Goal: Browse casually: Explore the website without a specific task or goal

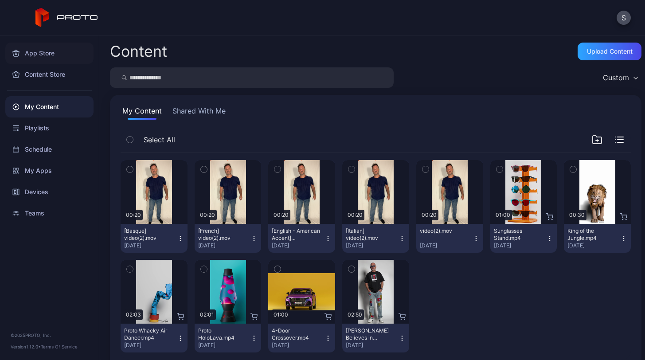
click at [39, 46] on div "App Store" at bounding box center [49, 53] width 88 height 21
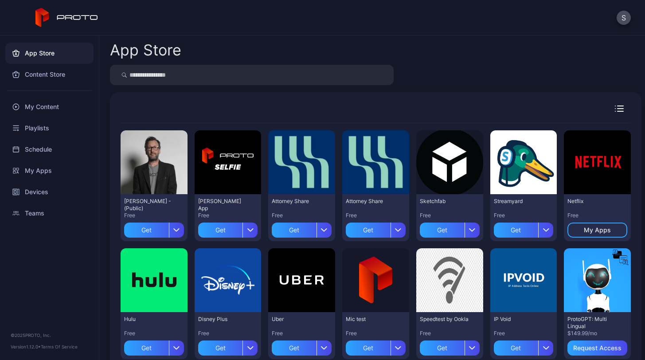
scroll to position [17, 0]
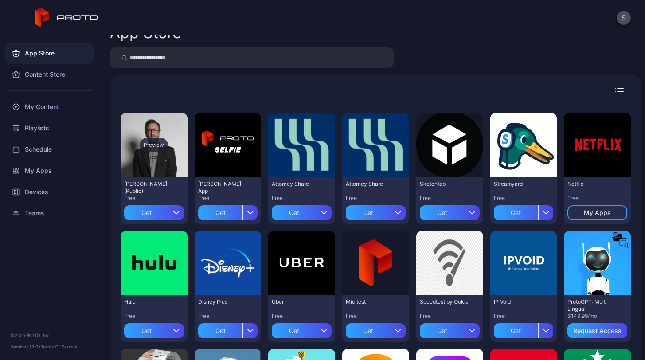
click at [154, 144] on div "Preview" at bounding box center [154, 145] width 28 height 14
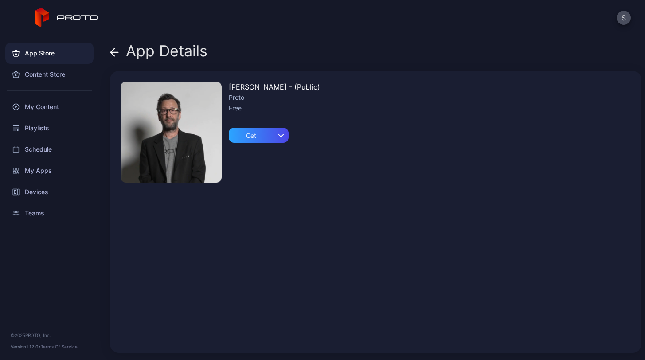
click at [166, 137] on img at bounding box center [171, 132] width 101 height 101
click at [113, 50] on icon at bounding box center [113, 52] width 4 height 8
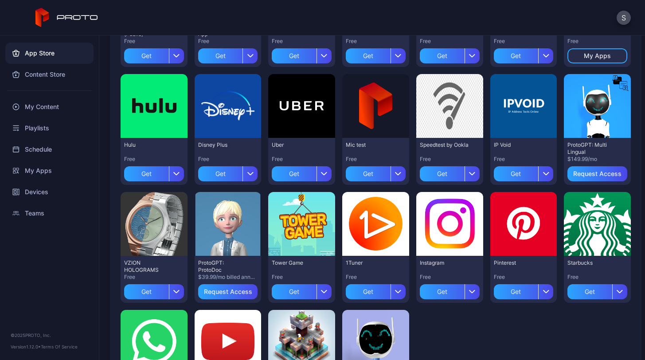
scroll to position [175, 0]
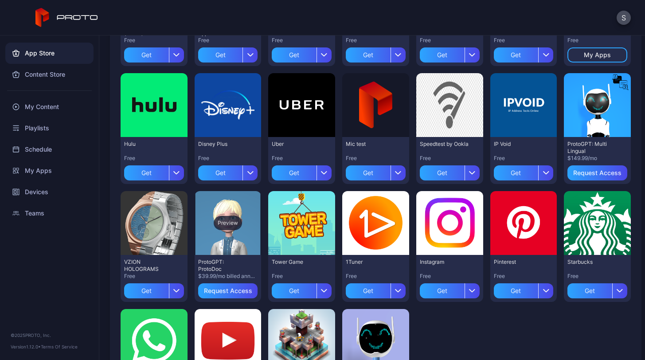
click at [225, 221] on div "Preview" at bounding box center [228, 223] width 28 height 14
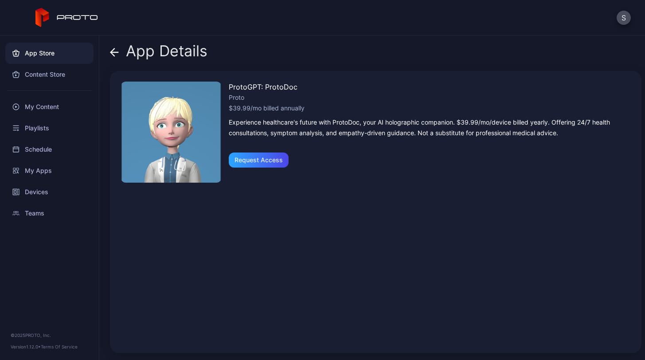
click at [115, 51] on icon at bounding box center [114, 52] width 9 height 9
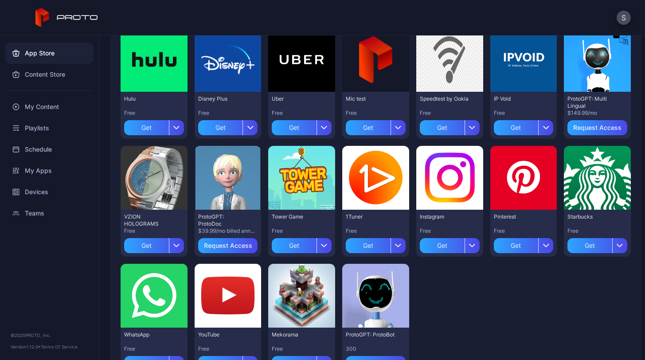
scroll to position [234, 0]
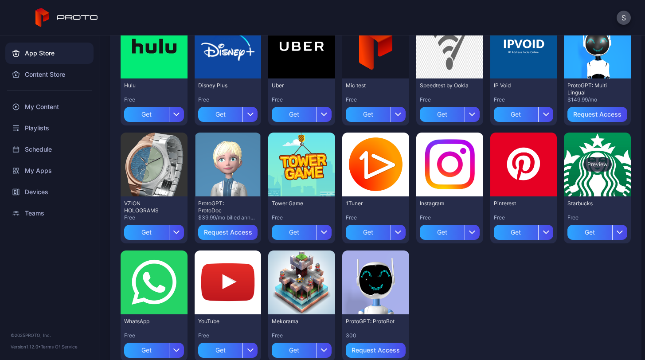
click at [575, 187] on div "Preview" at bounding box center [597, 165] width 67 height 64
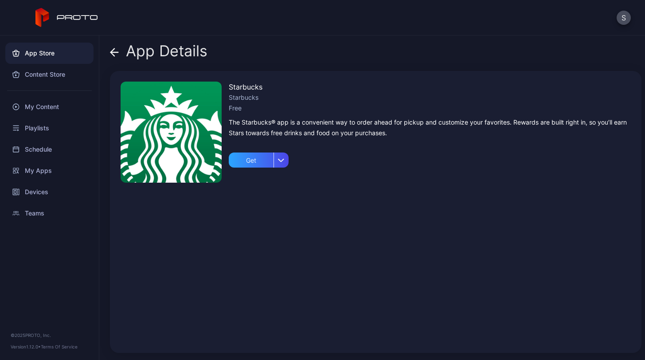
click at [119, 51] on div "App Details" at bounding box center [159, 53] width 98 height 21
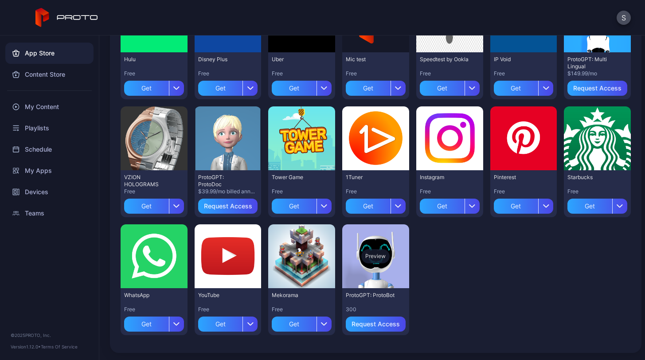
click at [365, 250] on div "Preview" at bounding box center [375, 256] width 28 height 14
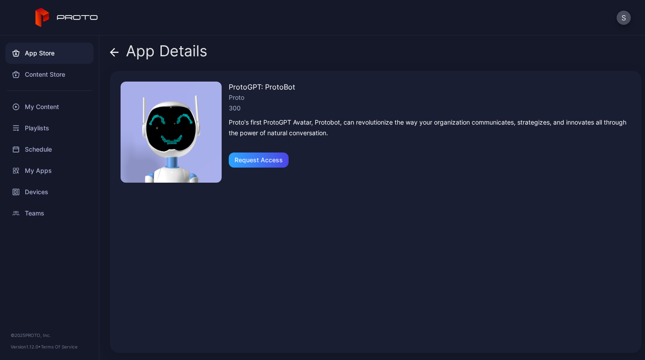
click at [114, 52] on icon at bounding box center [115, 52] width 8 height 0
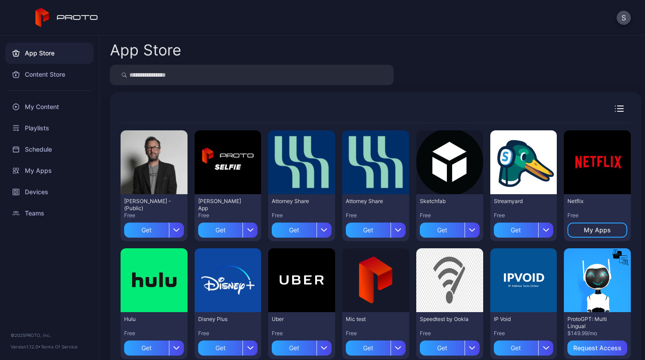
scroll to position [260, 0]
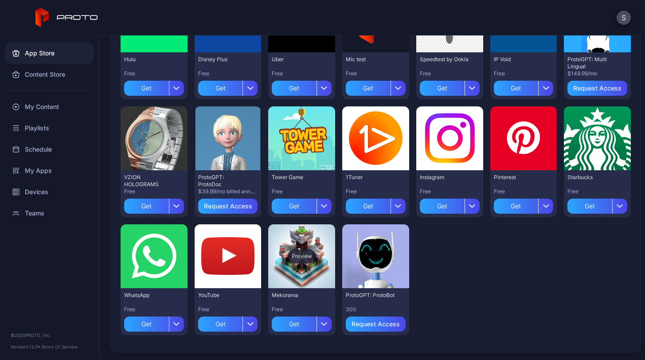
click at [288, 254] on div "Preview" at bounding box center [302, 256] width 28 height 14
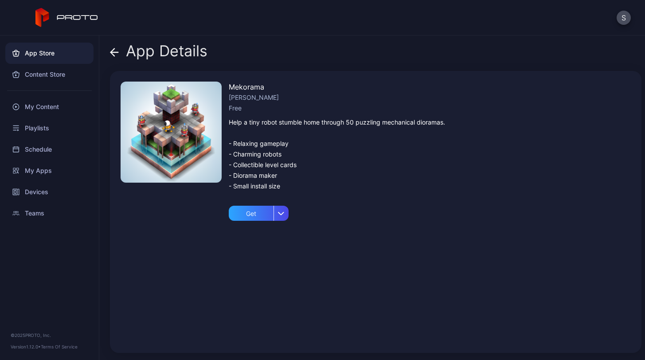
click at [113, 54] on icon at bounding box center [113, 52] width 4 height 8
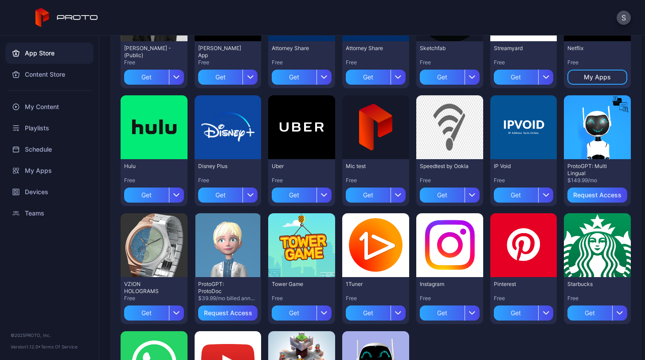
scroll to position [152, 0]
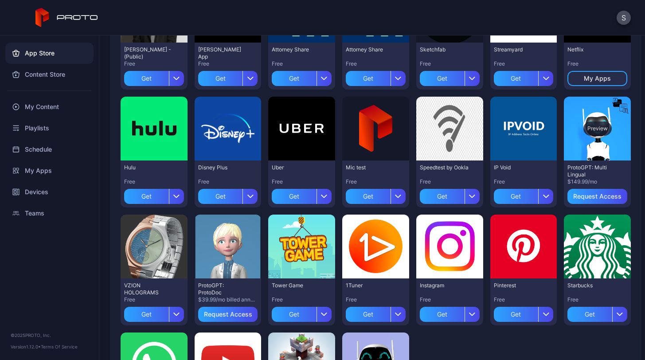
click at [587, 125] on div "Preview" at bounding box center [598, 129] width 28 height 14
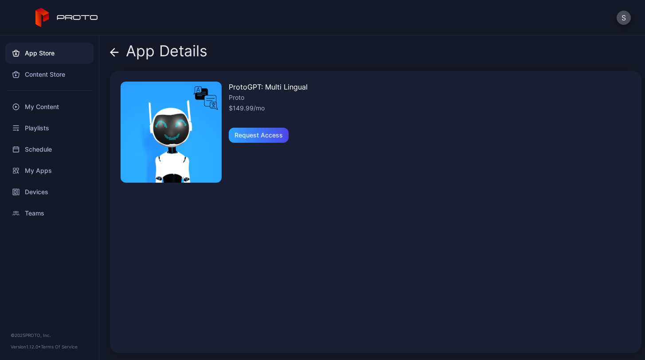
click at [188, 113] on img at bounding box center [171, 132] width 101 height 101
click at [165, 144] on img at bounding box center [171, 132] width 101 height 101
click at [111, 53] on icon at bounding box center [113, 52] width 4 height 8
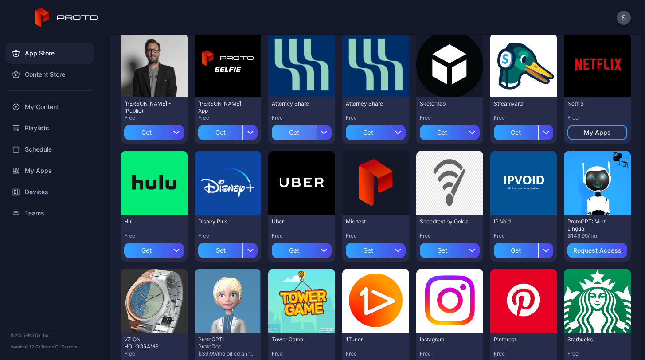
scroll to position [80, 0]
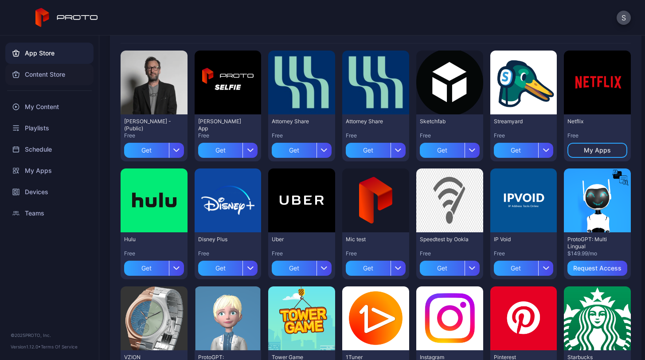
click at [41, 75] on div "Content Store" at bounding box center [49, 74] width 88 height 21
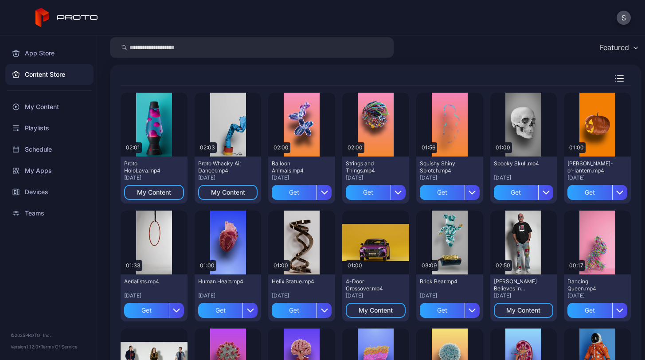
scroll to position [28, 0]
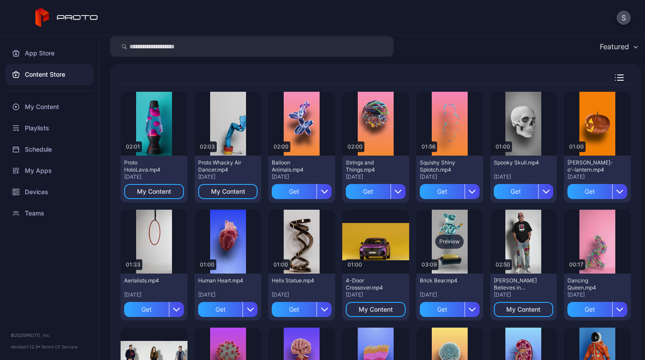
click at [438, 235] on div "Preview" at bounding box center [450, 242] width 28 height 14
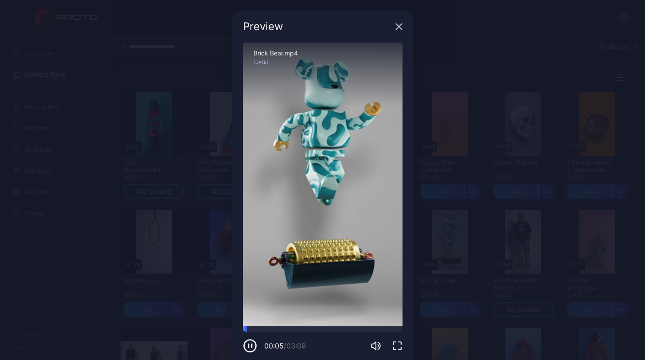
click at [396, 26] on icon "button" at bounding box center [399, 27] width 6 height 6
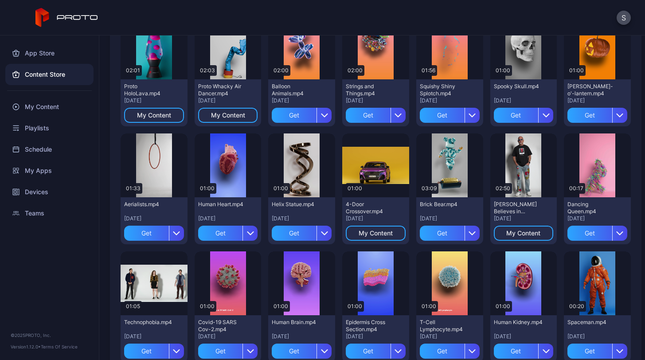
scroll to position [124, 0]
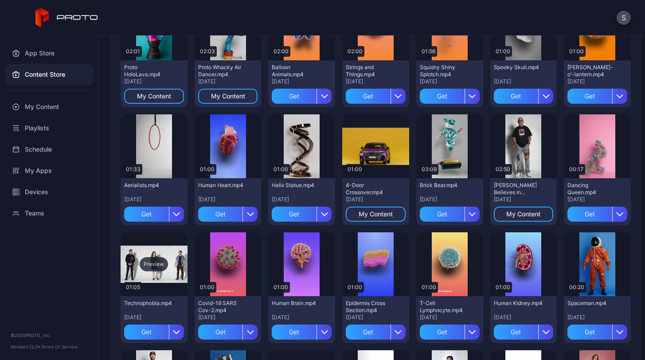
click at [153, 266] on div "Preview" at bounding box center [154, 264] width 28 height 14
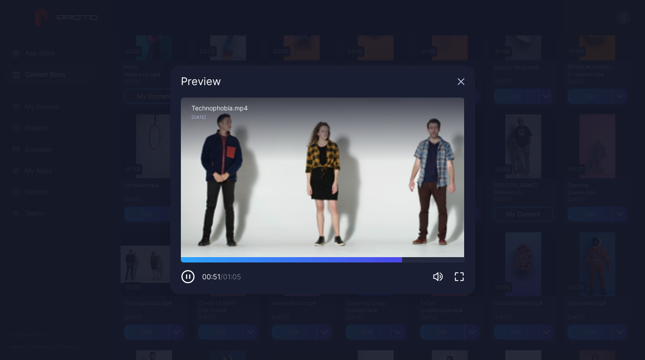
click at [462, 82] on icon "button" at bounding box center [461, 82] width 6 height 6
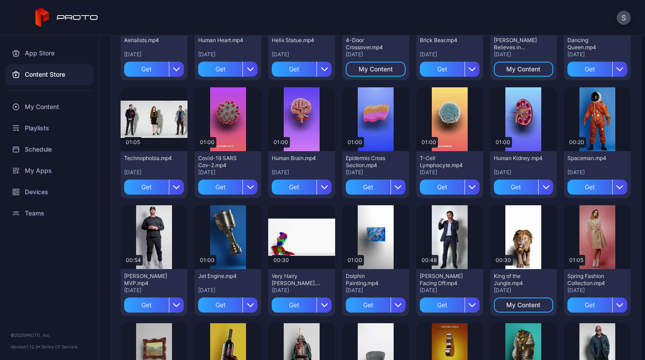
scroll to position [280, 0]
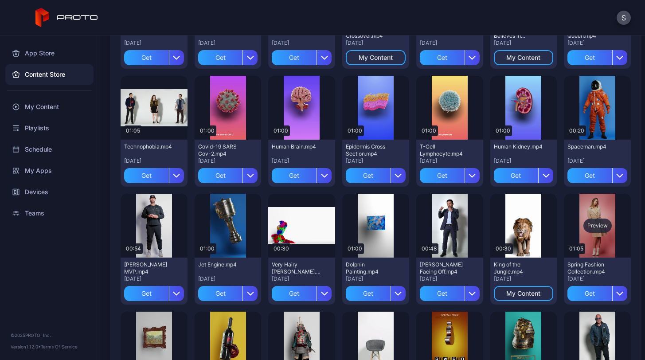
click at [593, 226] on div "Preview" at bounding box center [598, 226] width 28 height 14
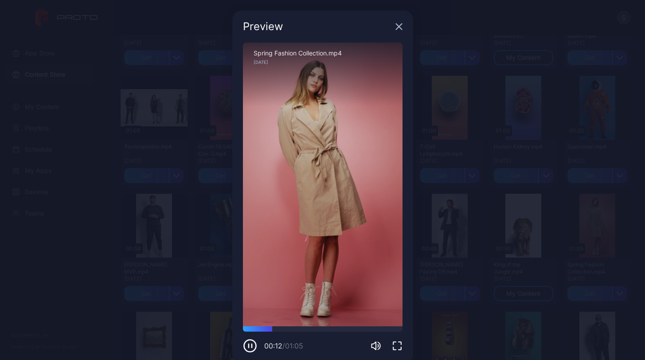
click at [396, 26] on icon "button" at bounding box center [399, 27] width 6 height 6
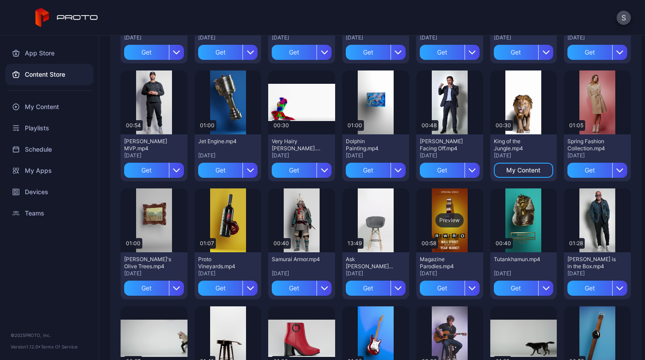
scroll to position [404, 0]
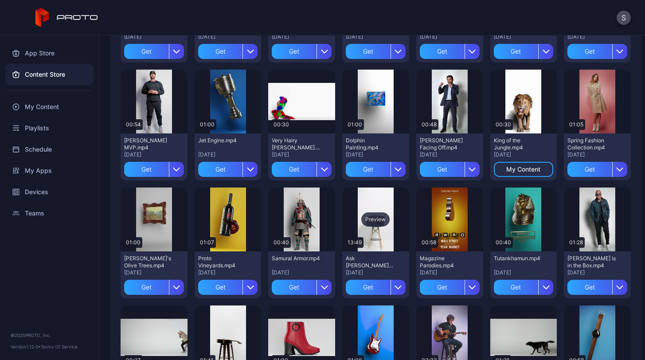
click at [367, 219] on div "Preview" at bounding box center [375, 219] width 28 height 14
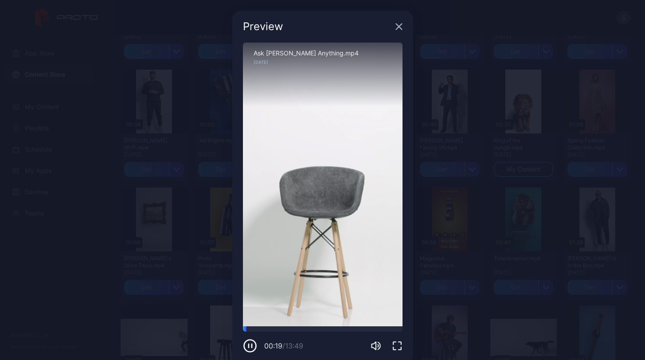
click at [396, 26] on icon "button" at bounding box center [399, 27] width 6 height 6
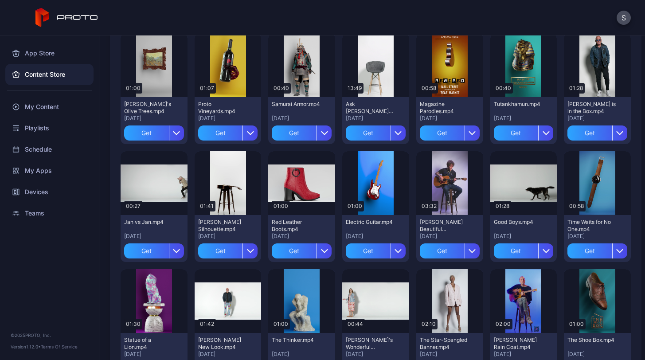
scroll to position [561, 0]
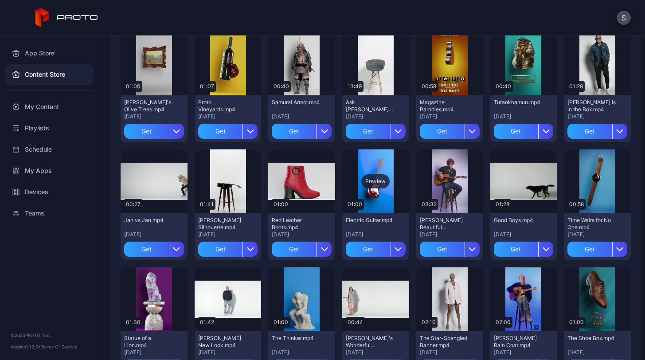
click at [376, 181] on div "Preview" at bounding box center [375, 181] width 28 height 14
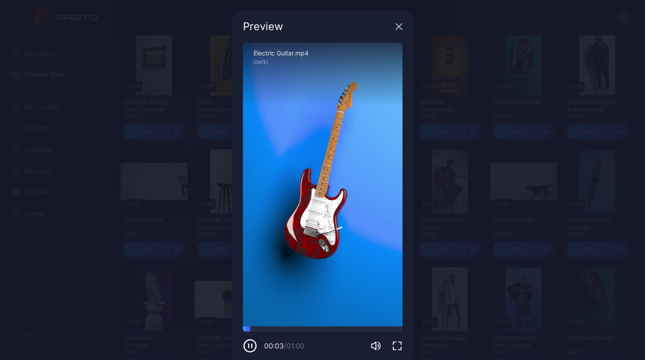
click at [396, 29] on icon "button" at bounding box center [399, 26] width 7 height 7
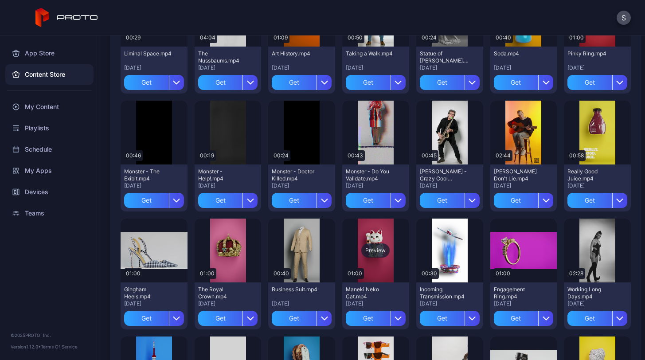
scroll to position [958, 0]
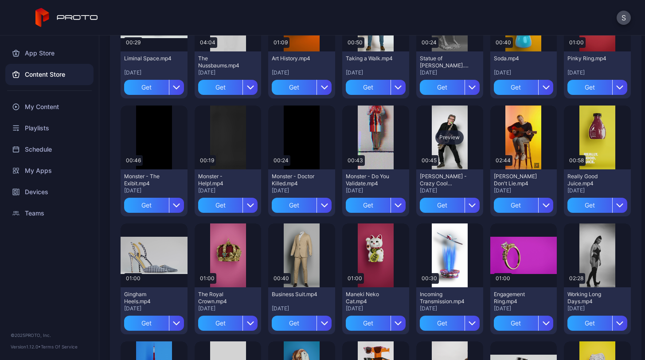
click at [444, 136] on div "Preview" at bounding box center [450, 137] width 28 height 14
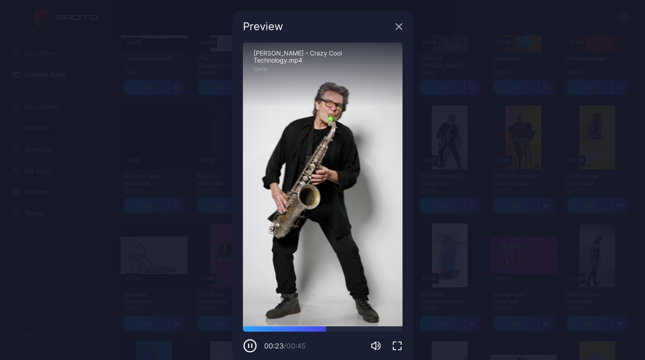
click at [396, 29] on icon "button" at bounding box center [399, 26] width 7 height 7
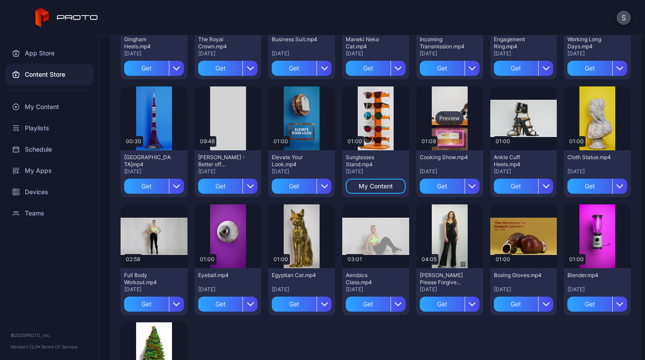
scroll to position [1235, 0]
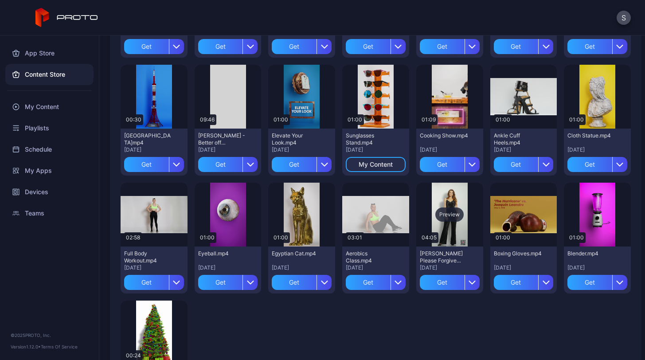
click at [447, 213] on div "Preview" at bounding box center [450, 215] width 28 height 14
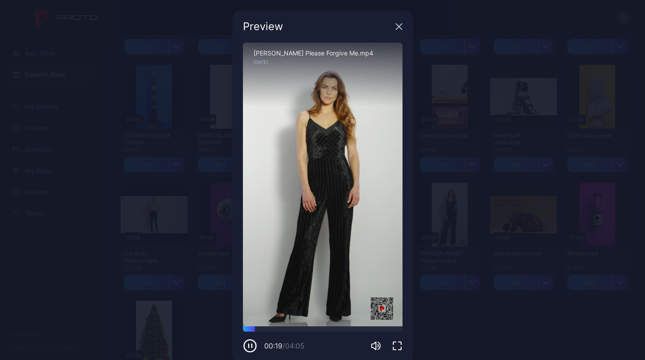
click at [396, 26] on icon "button" at bounding box center [399, 27] width 6 height 6
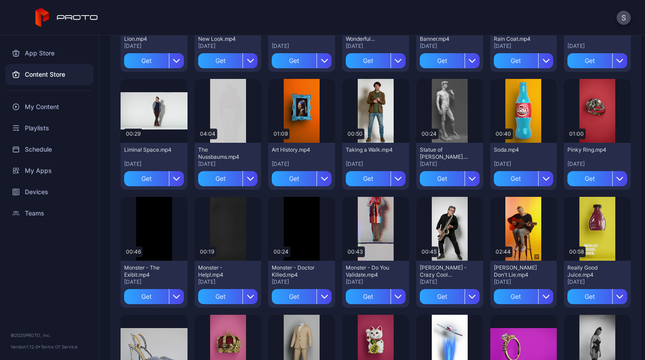
scroll to position [851, 0]
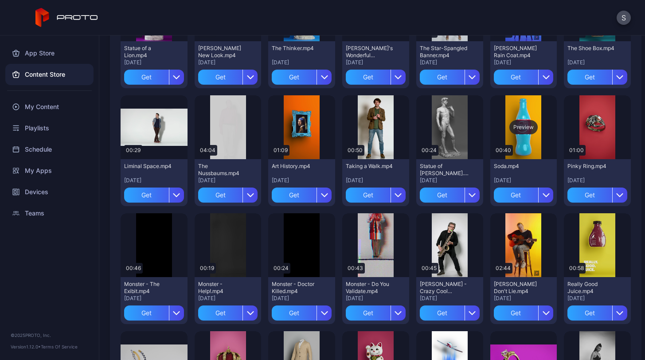
click at [517, 122] on div "Preview" at bounding box center [524, 127] width 28 height 14
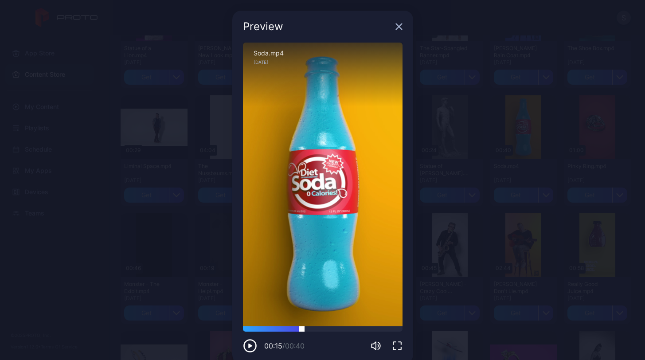
click at [297, 328] on div at bounding box center [323, 328] width 160 height 5
click at [396, 30] on icon "button" at bounding box center [399, 26] width 7 height 7
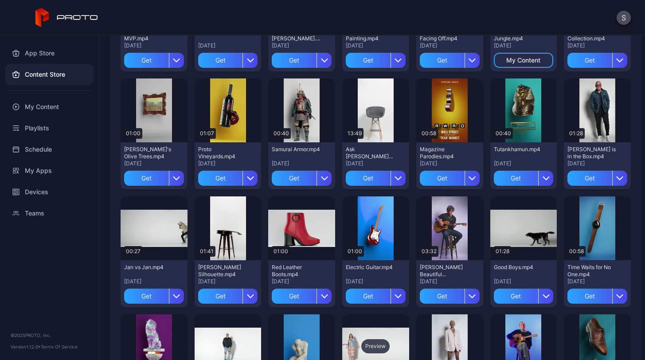
scroll to position [507, 0]
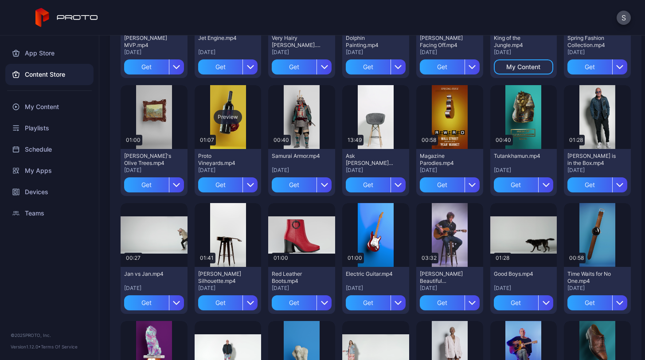
click at [228, 102] on div "Preview" at bounding box center [228, 117] width 67 height 64
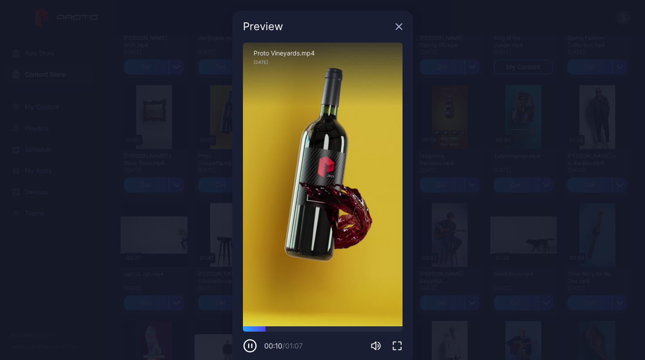
click at [396, 28] on icon "button" at bounding box center [399, 26] width 7 height 7
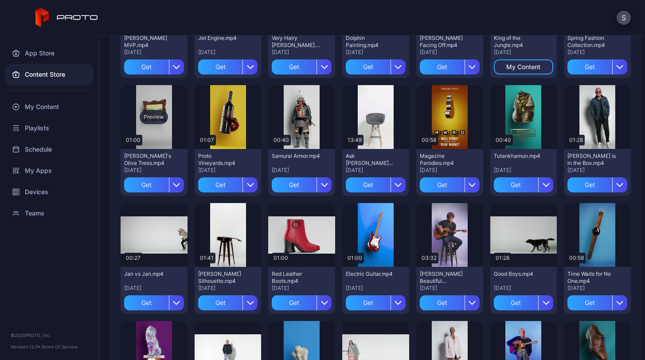
click at [157, 118] on div "Preview" at bounding box center [154, 117] width 28 height 14
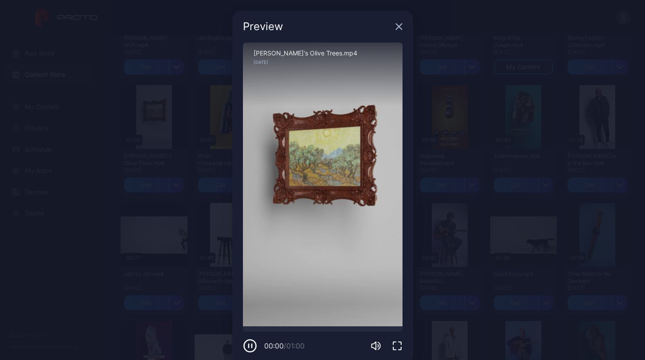
click at [396, 27] on icon "button" at bounding box center [399, 27] width 6 height 6
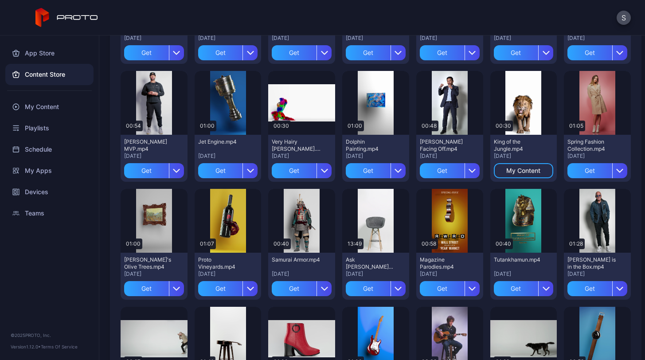
scroll to position [403, 0]
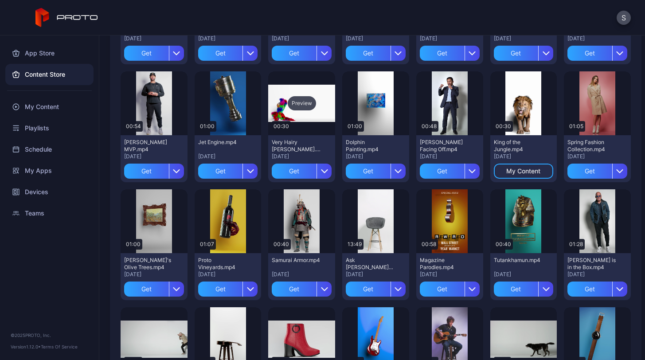
click at [312, 112] on div "Preview" at bounding box center [301, 103] width 67 height 64
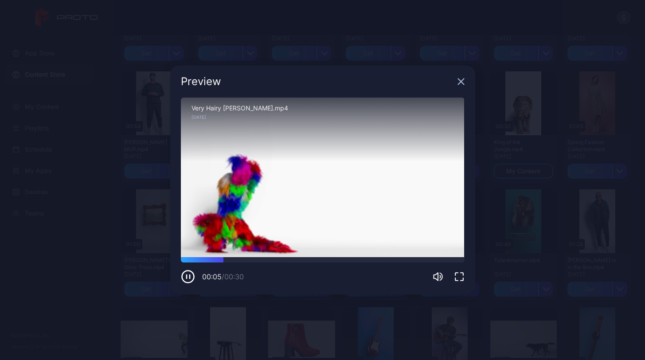
click at [464, 82] on icon "button" at bounding box center [461, 81] width 7 height 7
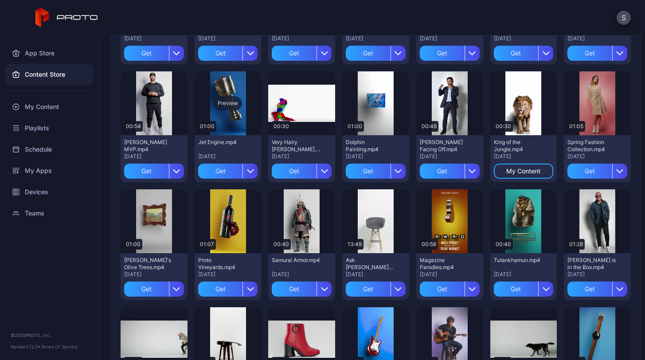
click at [228, 105] on div "Preview" at bounding box center [228, 103] width 28 height 14
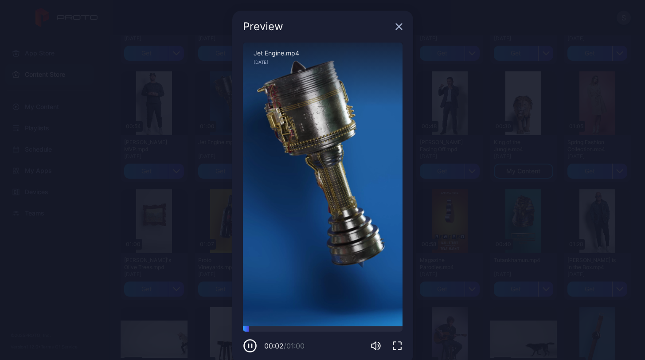
click at [396, 27] on icon "button" at bounding box center [399, 26] width 7 height 7
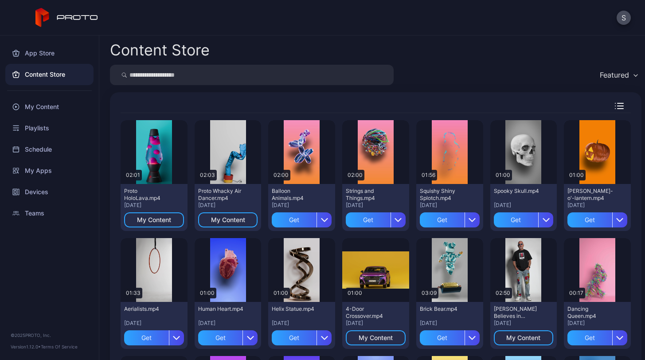
scroll to position [0, 0]
click at [58, 102] on div "My Content" at bounding box center [49, 106] width 88 height 21
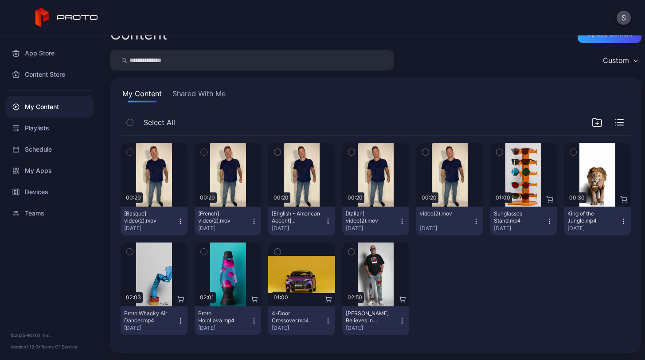
scroll to position [17, 0]
click at [377, 176] on div "Preview" at bounding box center [375, 175] width 28 height 14
